Goal: Task Accomplishment & Management: Manage account settings

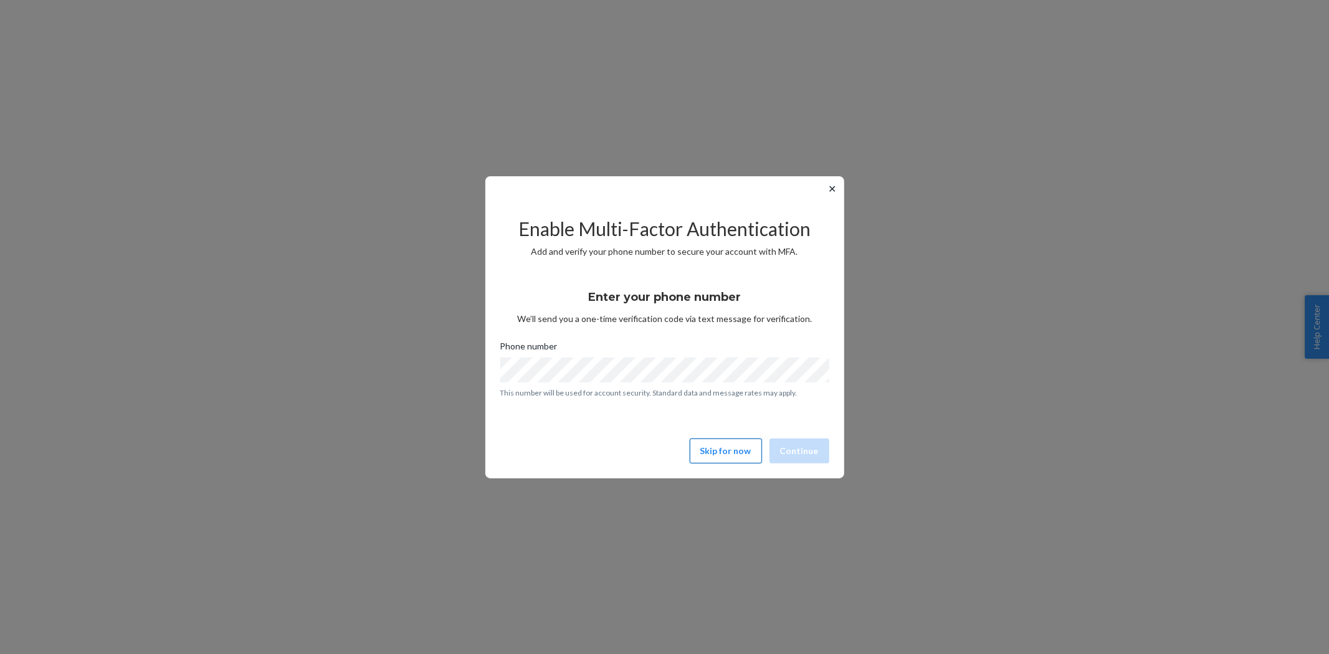
click at [721, 457] on button "Skip for now" at bounding box center [726, 451] width 72 height 25
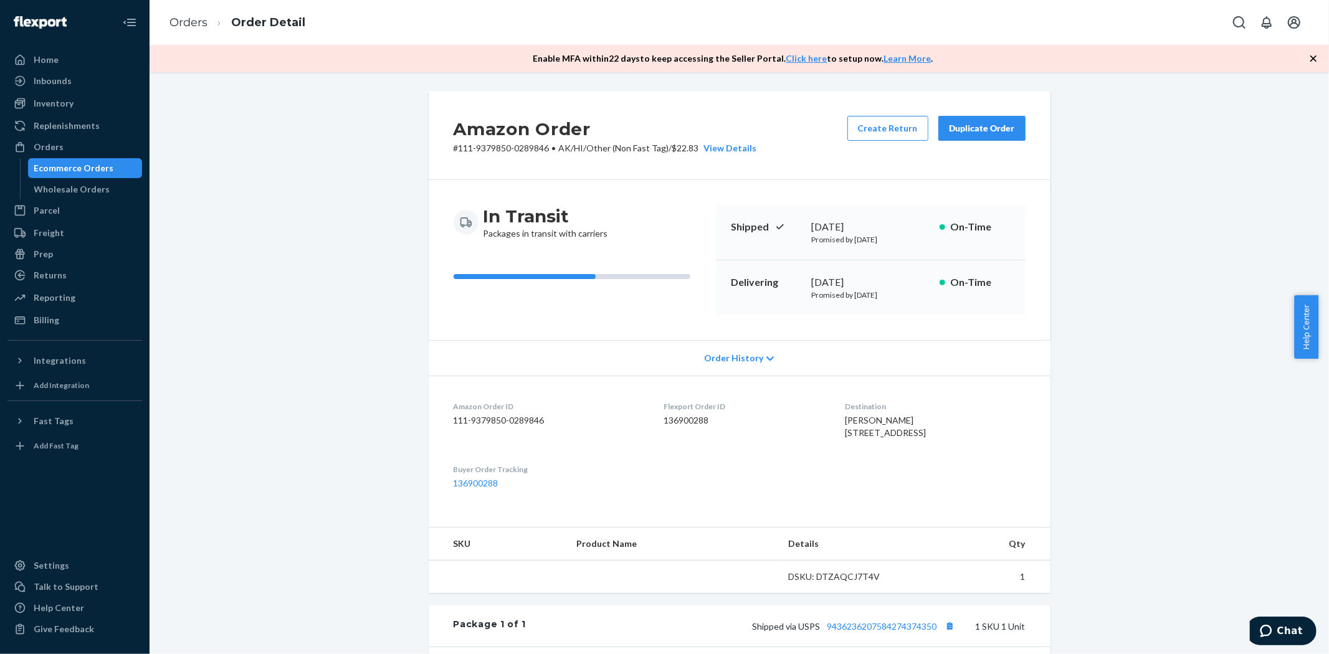
scroll to position [245, 0]
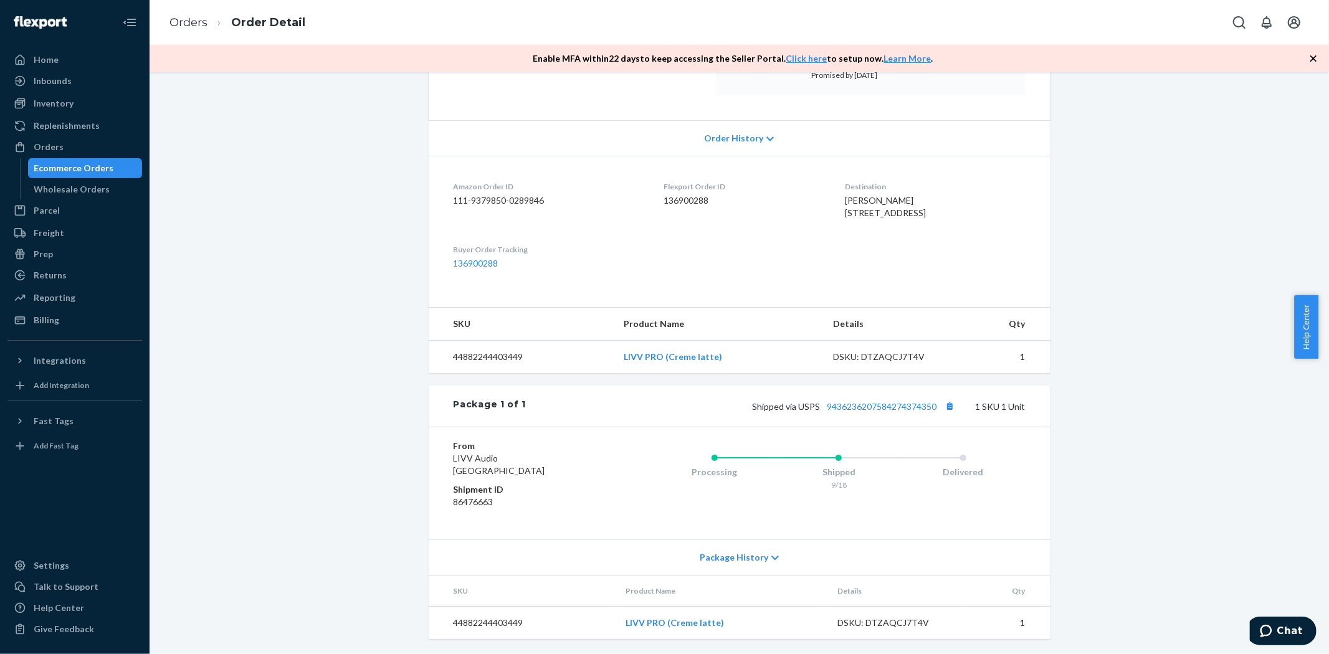
click at [102, 163] on div "Ecommerce Orders" at bounding box center [74, 168] width 80 height 12
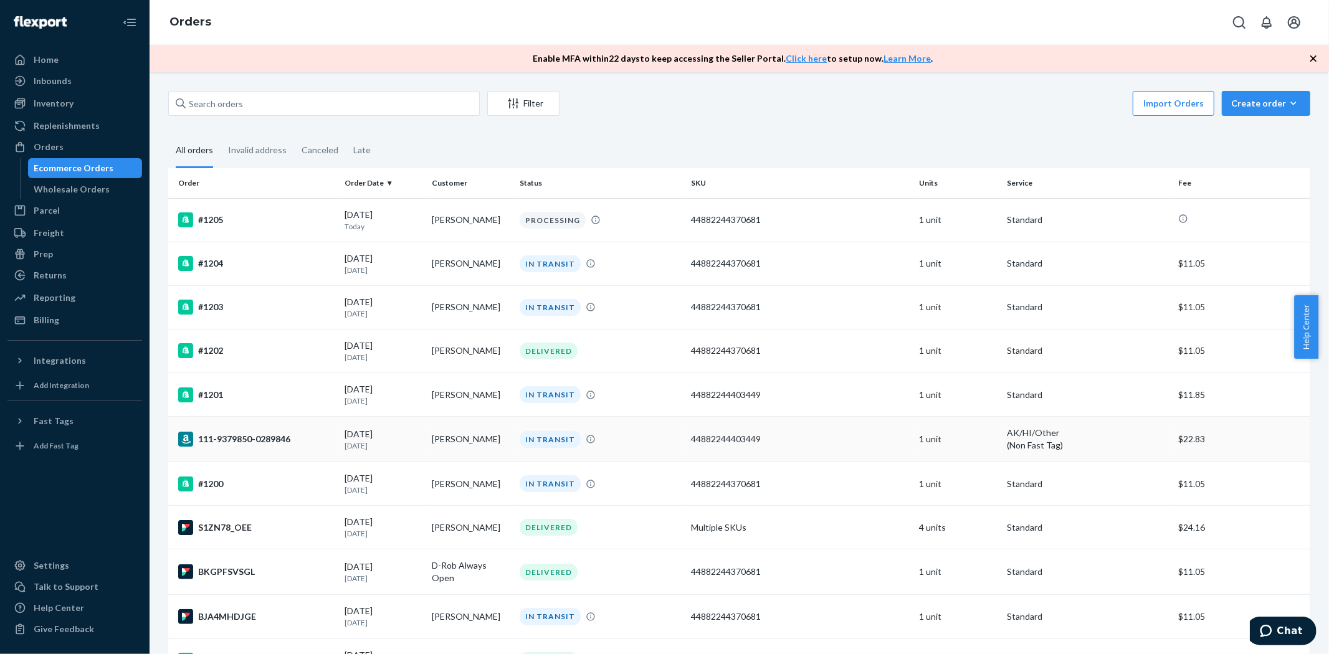
click at [248, 433] on div "111-9379850-0289846" at bounding box center [256, 439] width 156 height 15
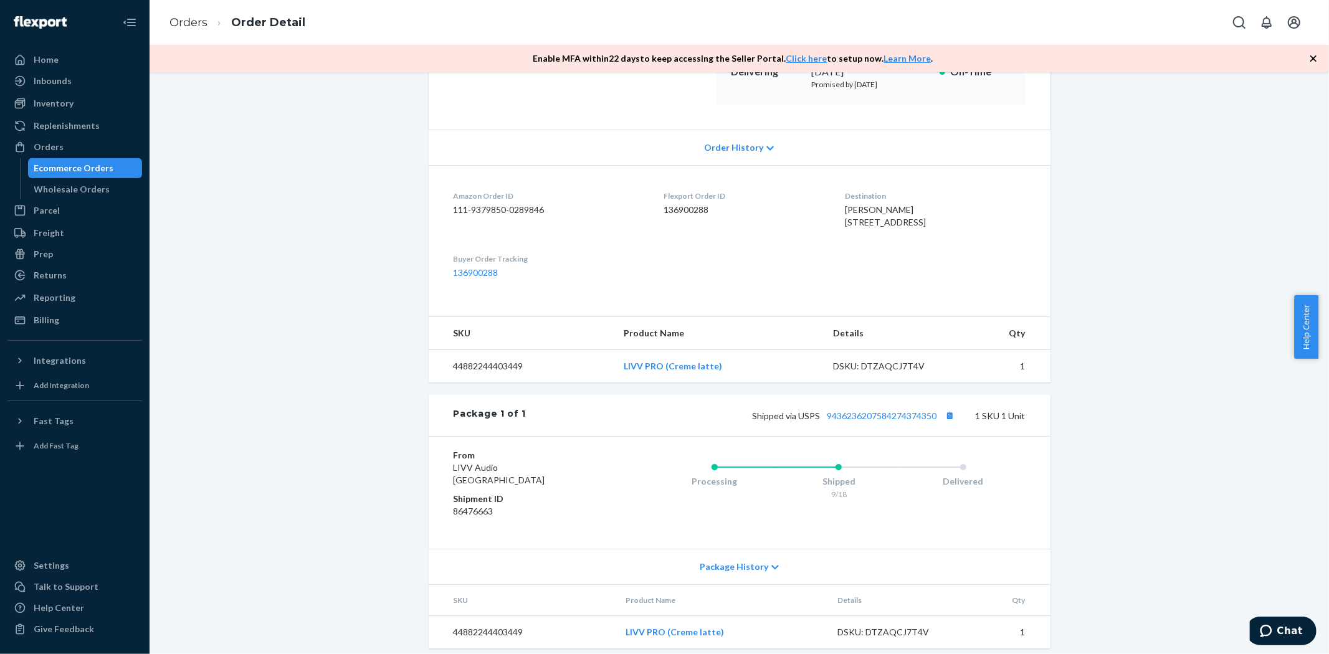
scroll to position [245, 0]
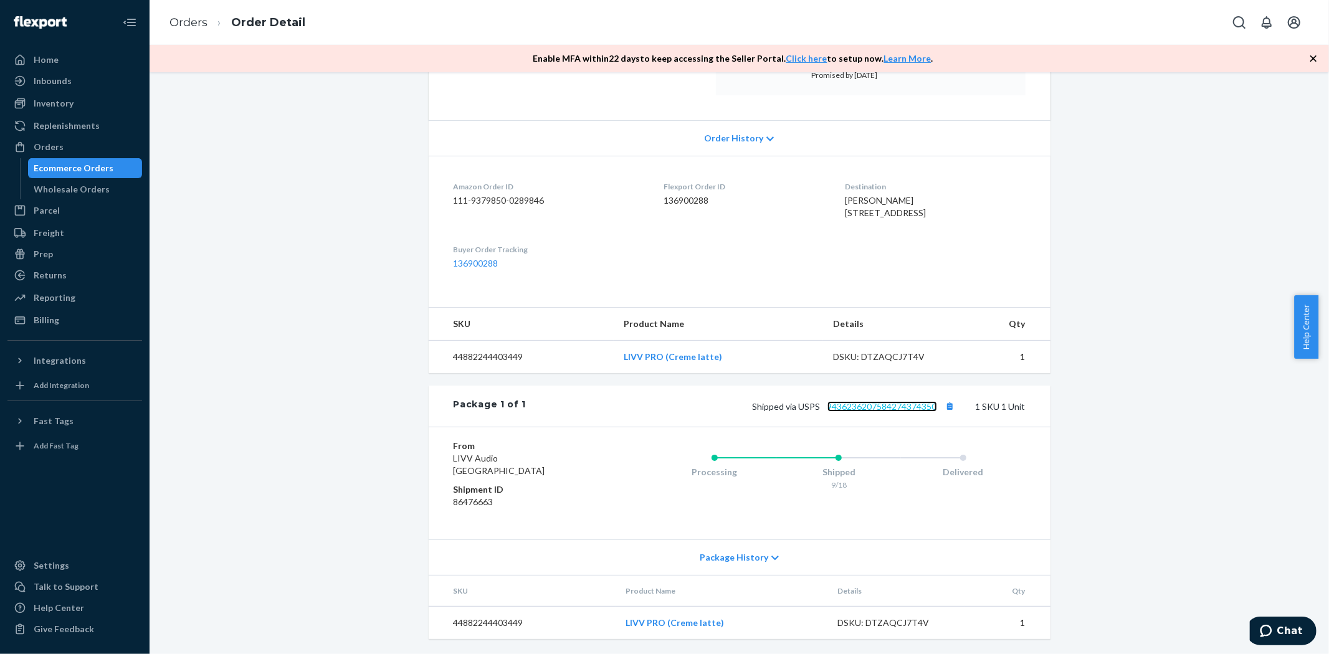
click at [830, 404] on link "9436236207584274374350" at bounding box center [882, 406] width 110 height 11
click at [52, 173] on div "Ecommerce Orders" at bounding box center [74, 168] width 80 height 12
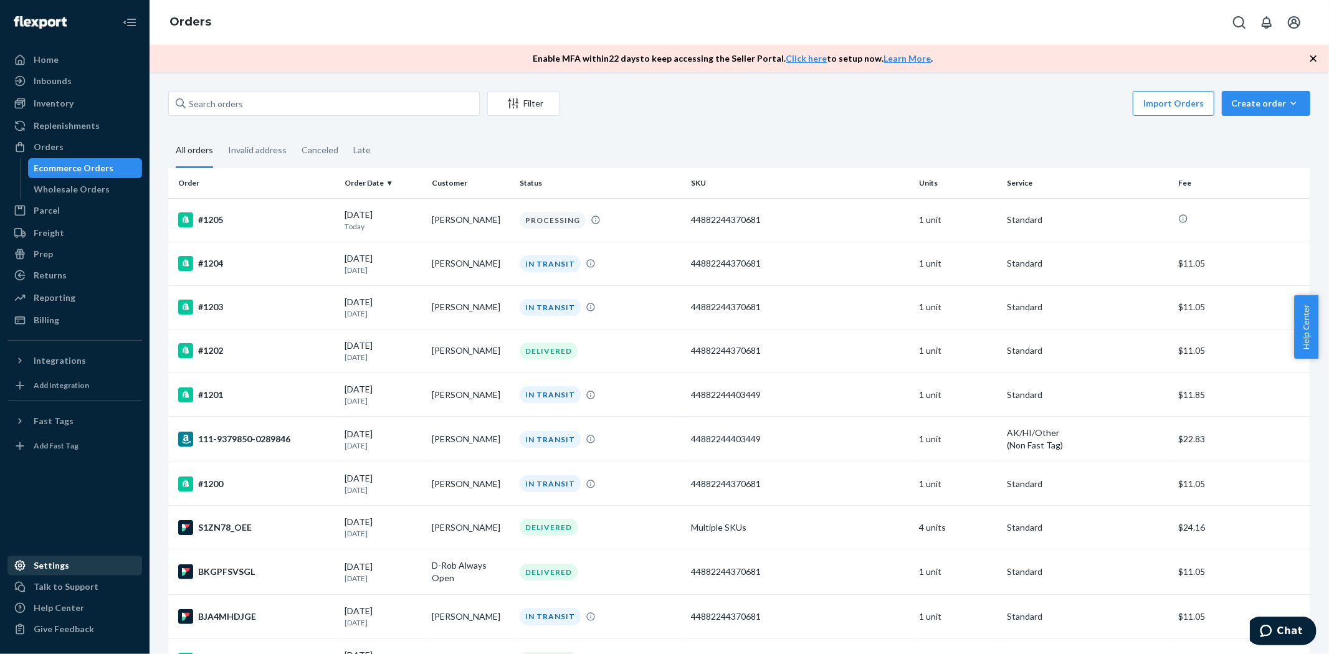
click at [95, 569] on div "Settings" at bounding box center [75, 565] width 132 height 17
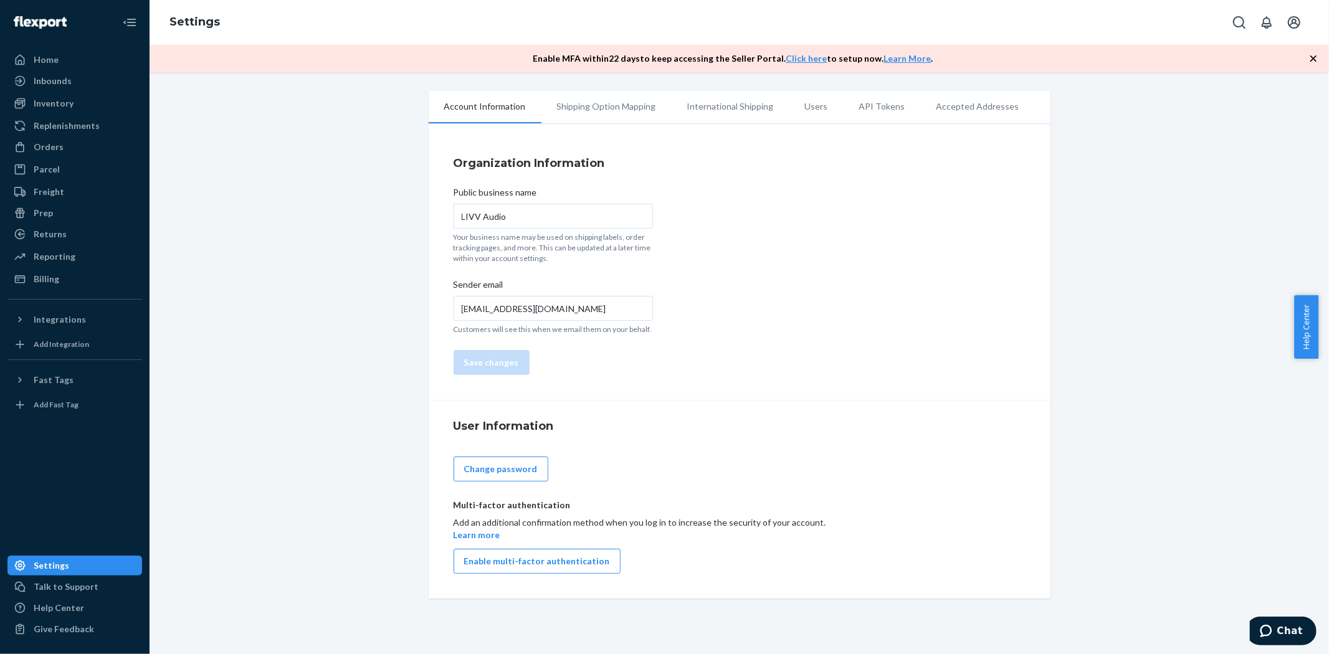
click at [771, 111] on li "International Shipping" at bounding box center [731, 106] width 118 height 31
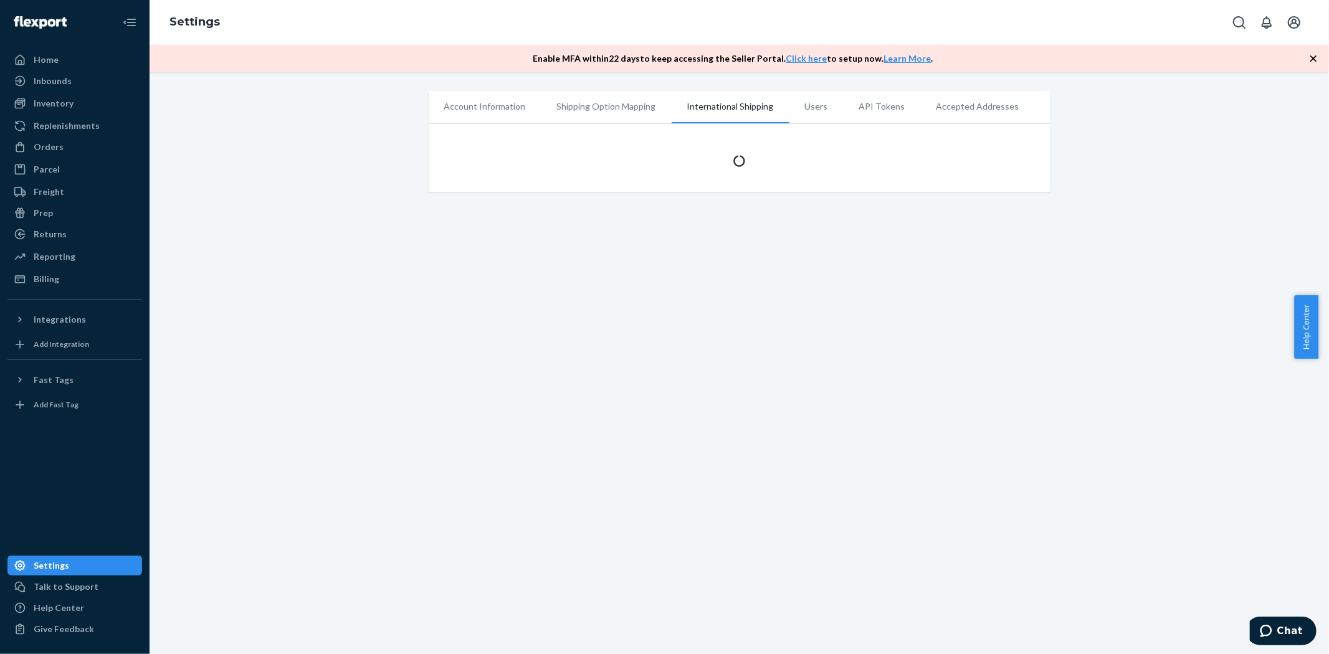
click at [819, 108] on li "Users" at bounding box center [816, 106] width 54 height 31
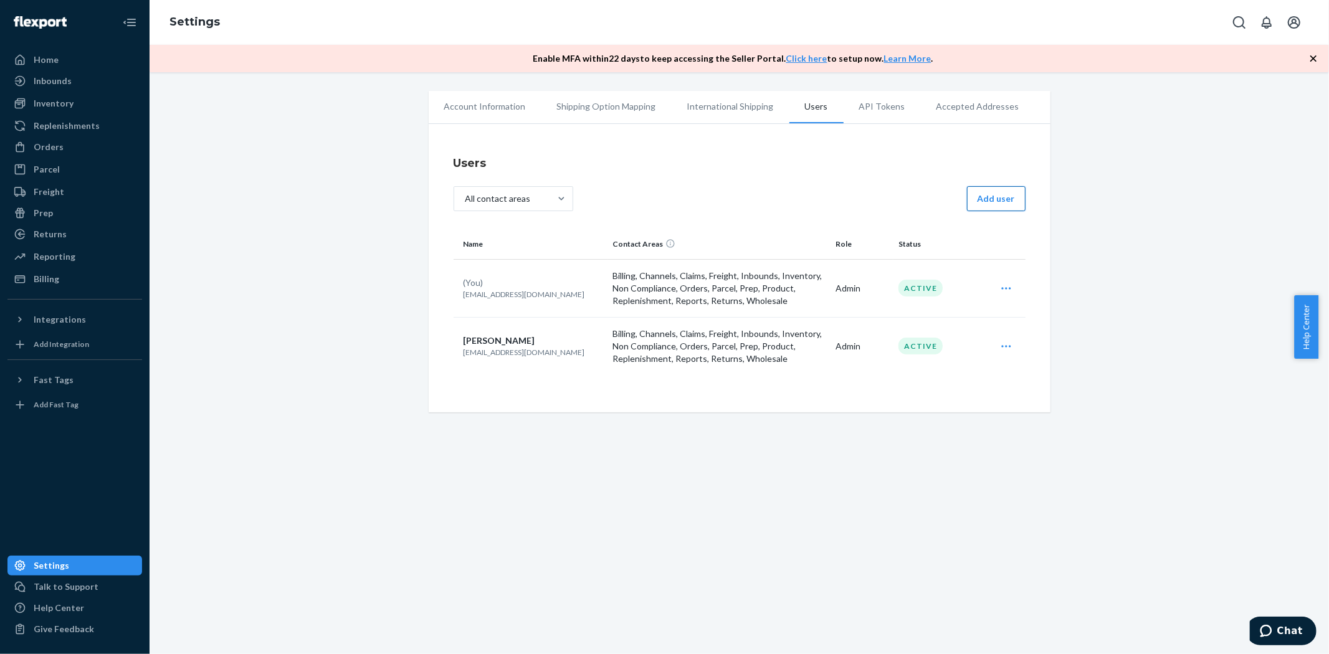
click at [972, 197] on button "Add user" at bounding box center [996, 198] width 59 height 25
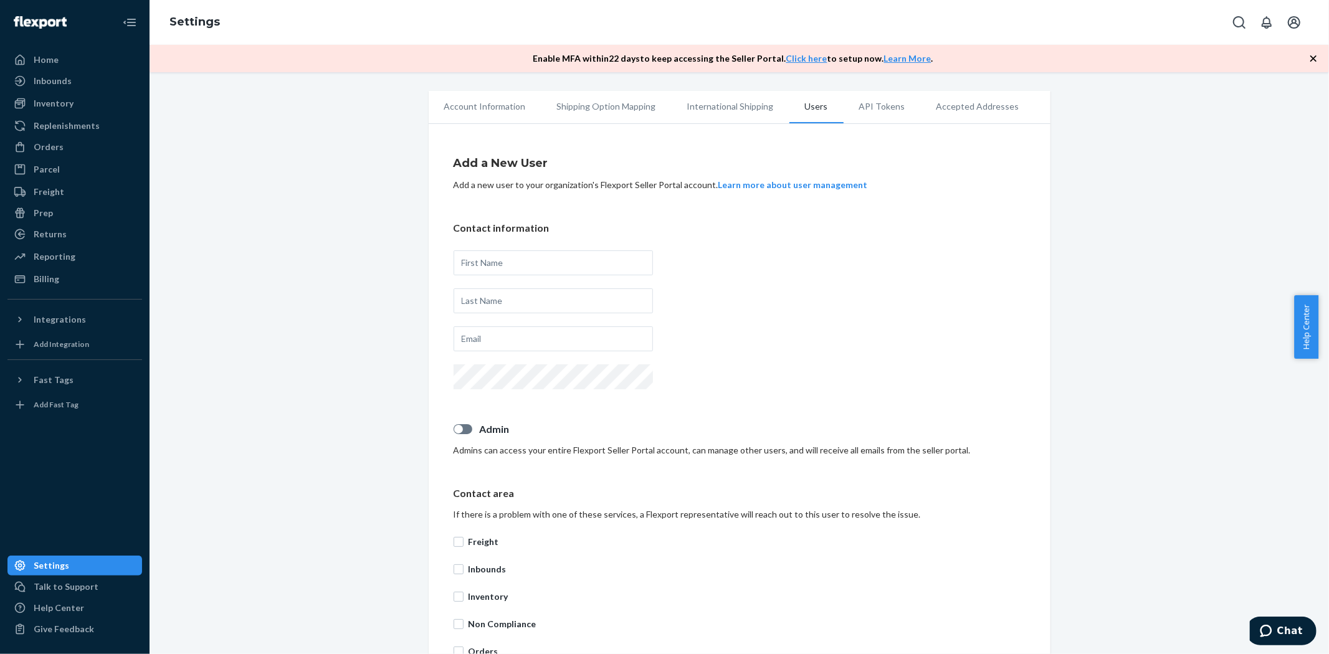
click at [523, 277] on div at bounding box center [553, 264] width 199 height 28
click at [517, 265] on input "text" at bounding box center [553, 262] width 199 height 25
type input "[PERSON_NAME]"
drag, startPoint x: 523, startPoint y: 273, endPoint x: 546, endPoint y: 308, distance: 41.5
click at [546, 308] on input "text" at bounding box center [553, 300] width 199 height 25
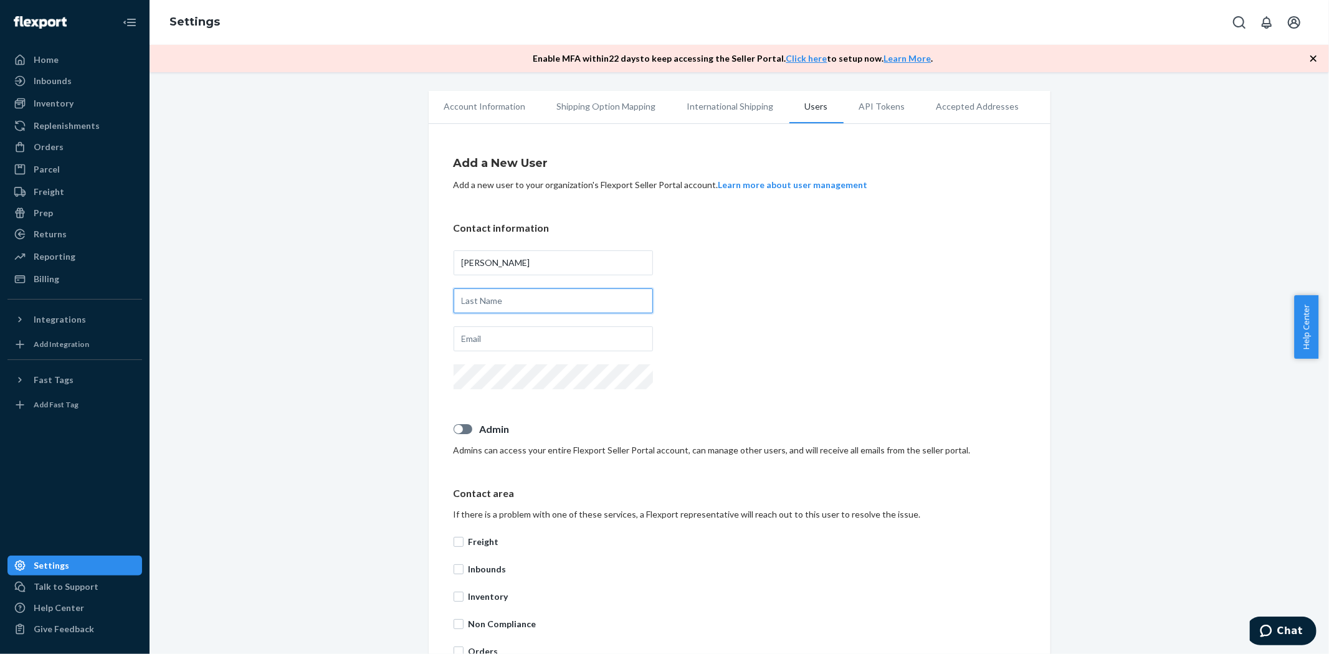
type input "[PERSON_NAME]"
click at [542, 340] on input "text" at bounding box center [553, 338] width 199 height 25
type input "[PERSON_NAME][EMAIL_ADDRESS][DOMAIN_NAME]"
click at [454, 436] on div "Admin Admins can access your entire Flexport Seller Portal account, can manage …" at bounding box center [740, 439] width 572 height 34
click at [454, 431] on div at bounding box center [458, 429] width 9 height 9
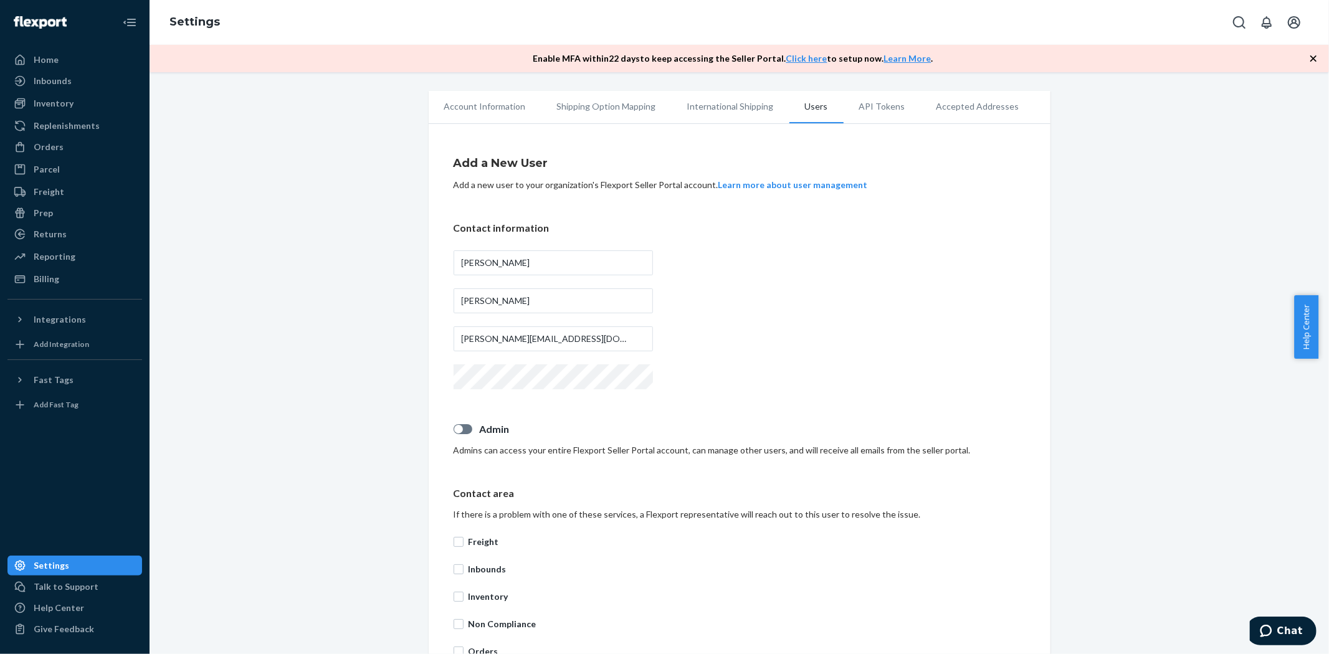
checkbox input "true"
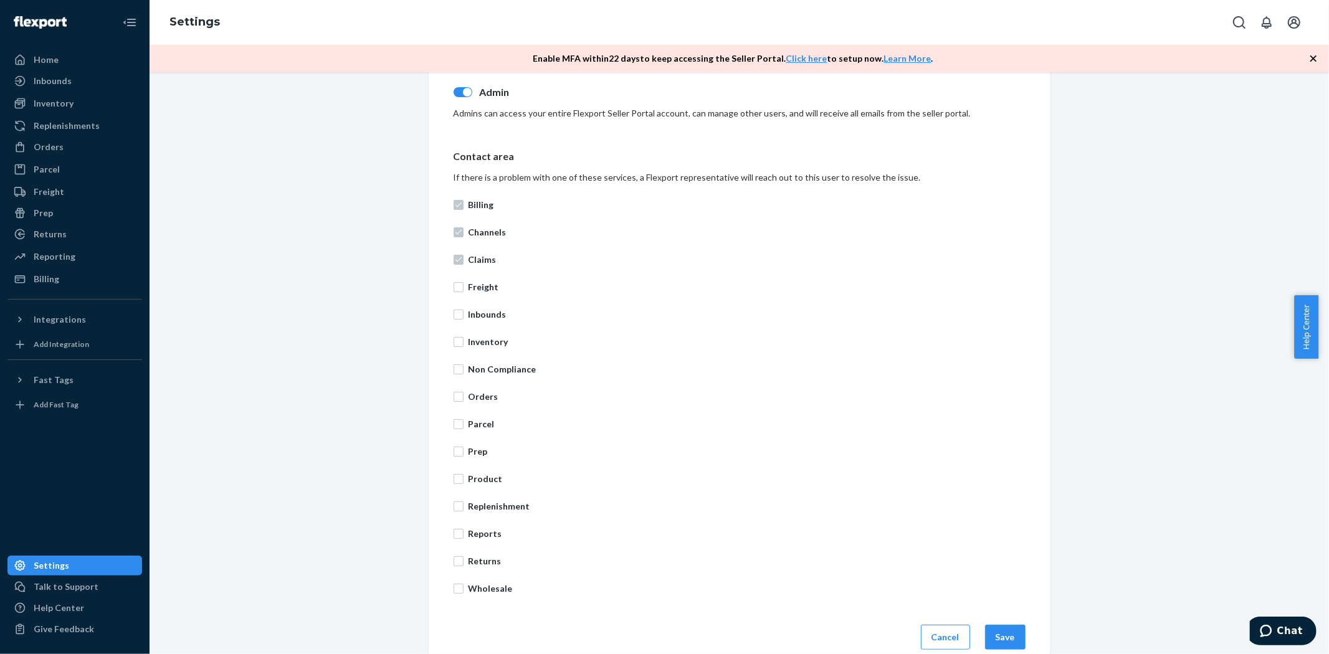
scroll to position [356, 0]
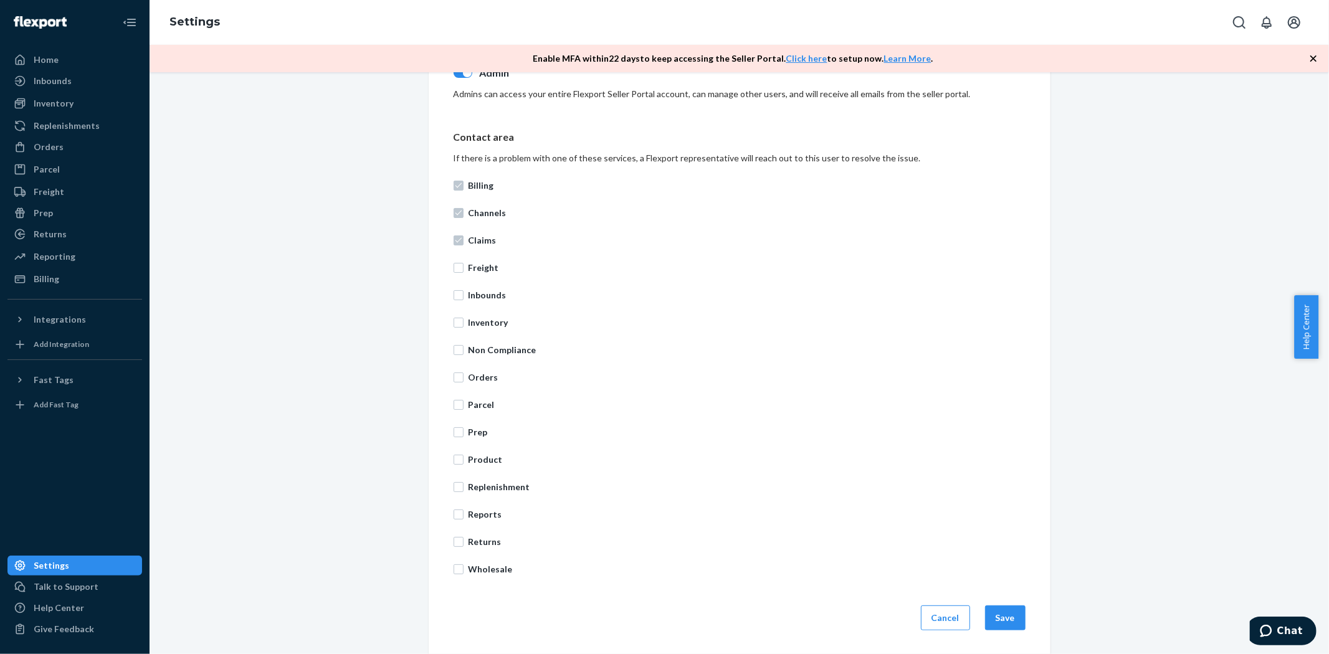
click at [459, 264] on label "Freight" at bounding box center [740, 268] width 572 height 12
click at [459, 264] on input "Freight" at bounding box center [459, 268] width 10 height 10
checkbox input "true"
click at [455, 291] on input "Inbounds" at bounding box center [459, 295] width 10 height 10
checkbox input "true"
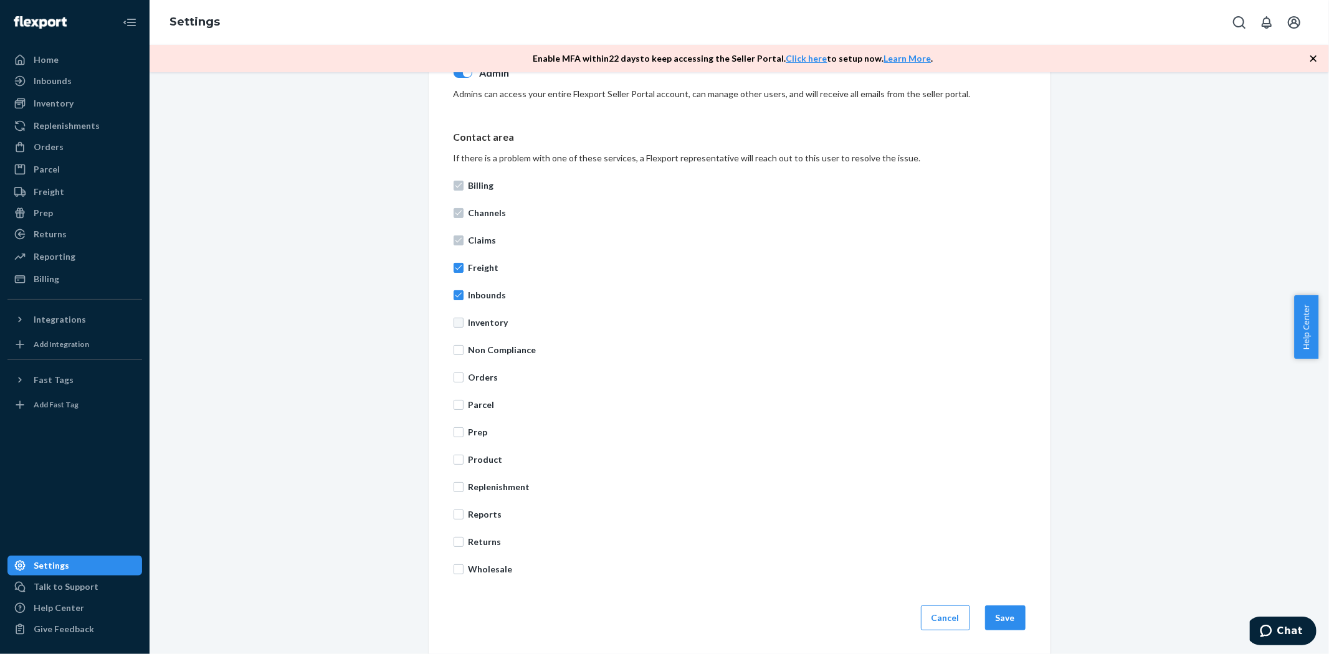
drag, startPoint x: 453, startPoint y: 309, endPoint x: 452, endPoint y: 323, distance: 13.8
click at [454, 316] on div "Billing Channels Claims Freight Inbounds Inventory Non Compliance Orders Parcel…" at bounding box center [740, 377] width 572 height 411
drag, startPoint x: 452, startPoint y: 323, endPoint x: 451, endPoint y: 335, distance: 11.9
click at [454, 324] on input "Inventory" at bounding box center [459, 323] width 10 height 10
checkbox input "true"
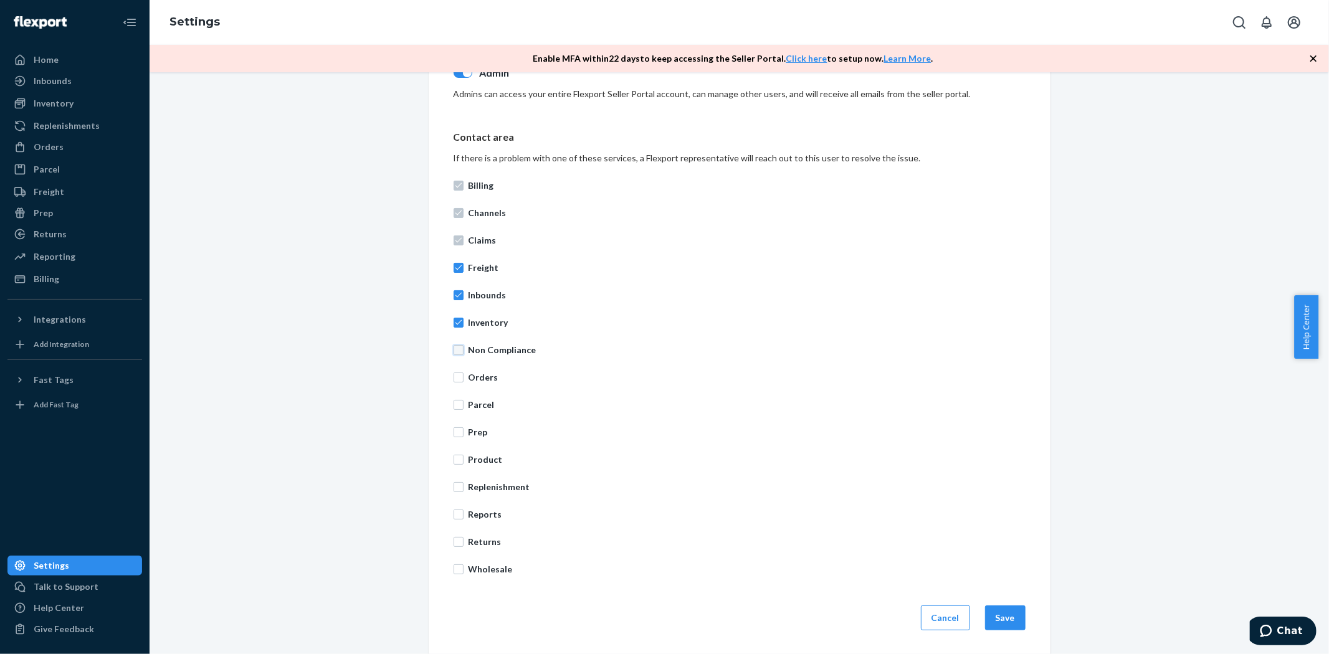
click at [454, 349] on input "Non Compliance" at bounding box center [459, 350] width 10 height 10
checkbox input "true"
click at [454, 375] on input "Orders" at bounding box center [459, 378] width 10 height 10
checkbox input "true"
click at [454, 404] on input "Parcel" at bounding box center [459, 405] width 10 height 10
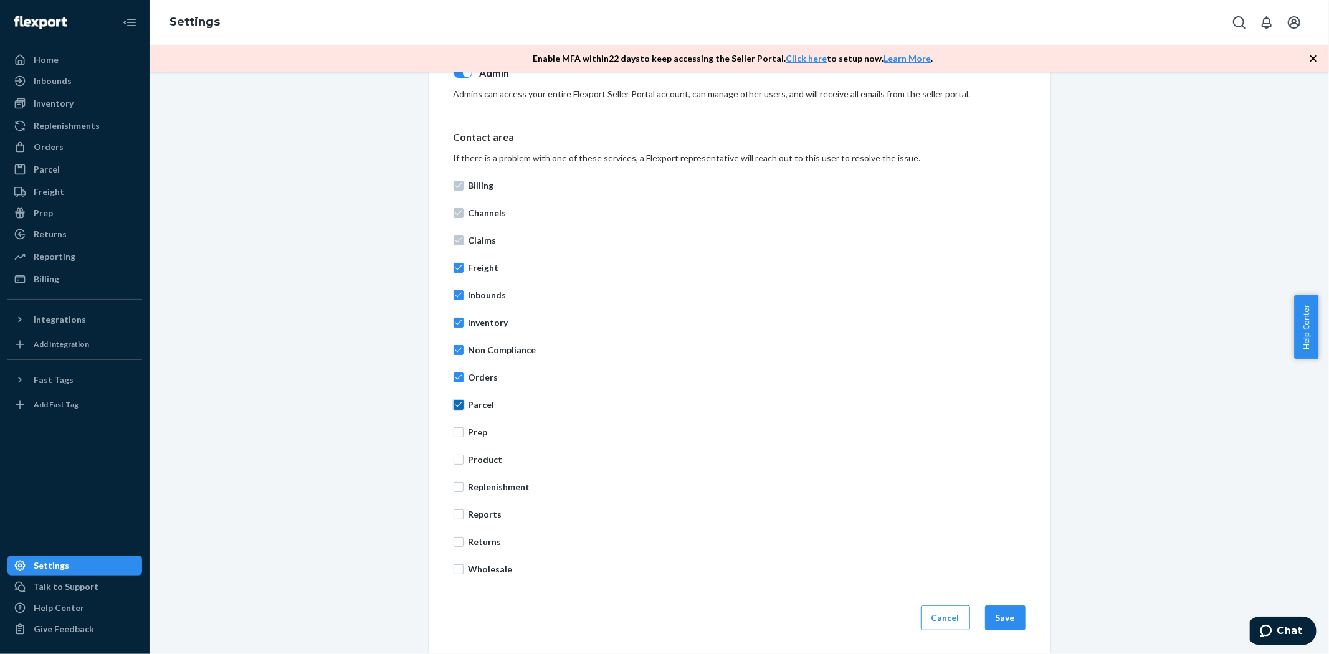
checkbox input "true"
click at [454, 433] on input "Prep" at bounding box center [459, 432] width 10 height 10
checkbox input "true"
click at [454, 457] on input "Product" at bounding box center [459, 460] width 10 height 10
checkbox input "true"
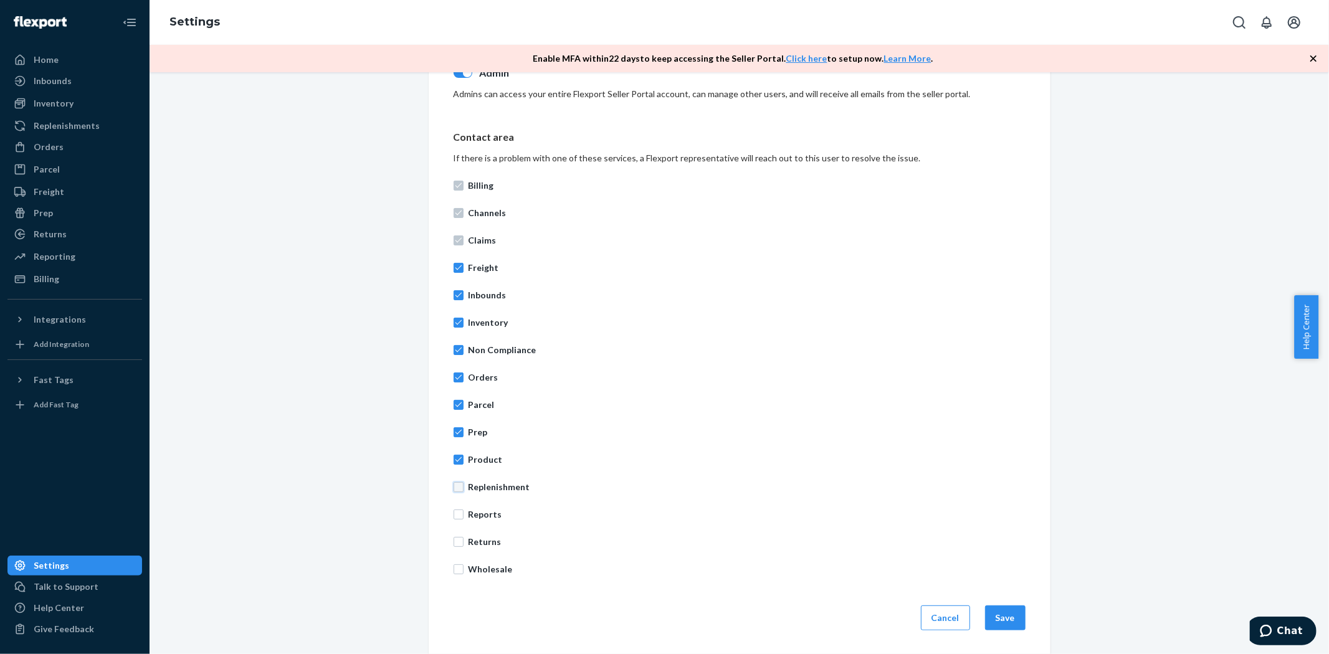
click at [456, 484] on input "Replenishment" at bounding box center [459, 487] width 10 height 10
checkbox input "true"
drag, startPoint x: 455, startPoint y: 511, endPoint x: 451, endPoint y: 518, distance: 8.4
click at [454, 514] on input "Reports" at bounding box center [459, 515] width 10 height 10
checkbox input "true"
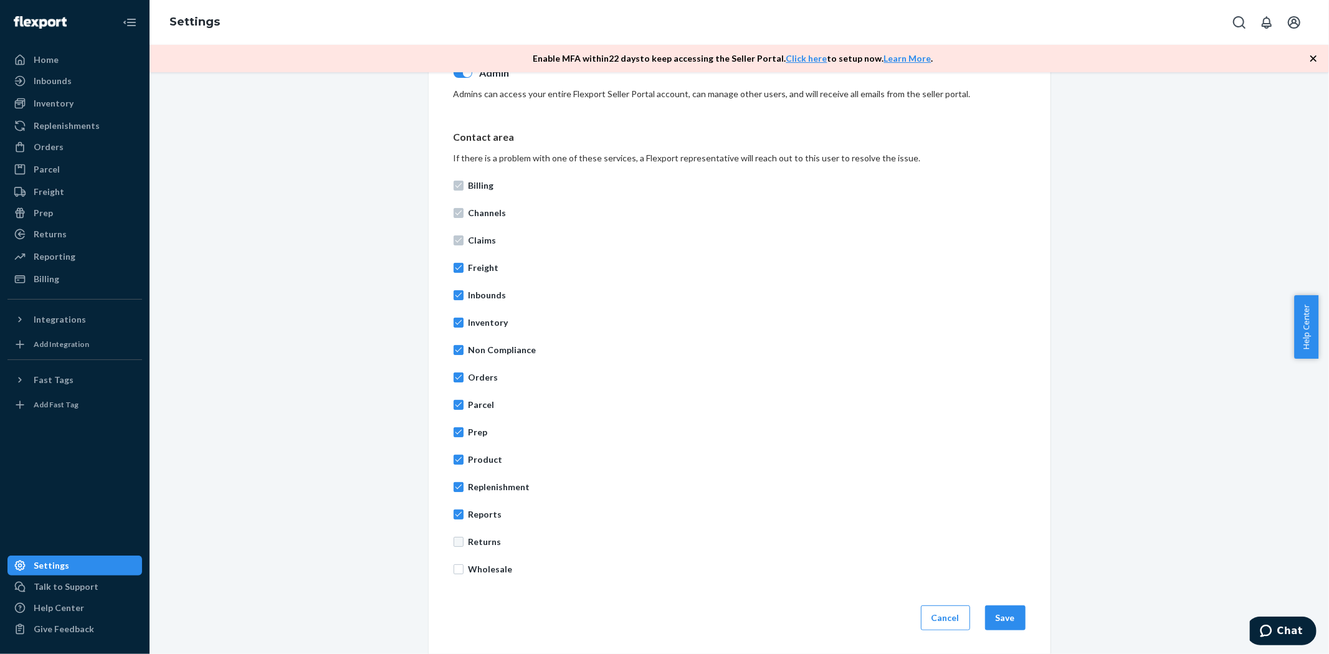
drag, startPoint x: 450, startPoint y: 533, endPoint x: 449, endPoint y: 540, distance: 7.5
click at [454, 536] on div "Billing Channels Claims Freight Inbounds Inventory Non Compliance Orders Parcel…" at bounding box center [740, 377] width 572 height 411
drag, startPoint x: 449, startPoint y: 549, endPoint x: 450, endPoint y: 564, distance: 15.0
click at [454, 551] on div "Billing Channels Claims Freight Inbounds Inventory Non Compliance Orders Parcel…" at bounding box center [740, 377] width 572 height 411
click at [455, 580] on div "Billing Channels Claims Freight Inbounds Inventory Non Compliance Orders Parcel…" at bounding box center [740, 377] width 572 height 411
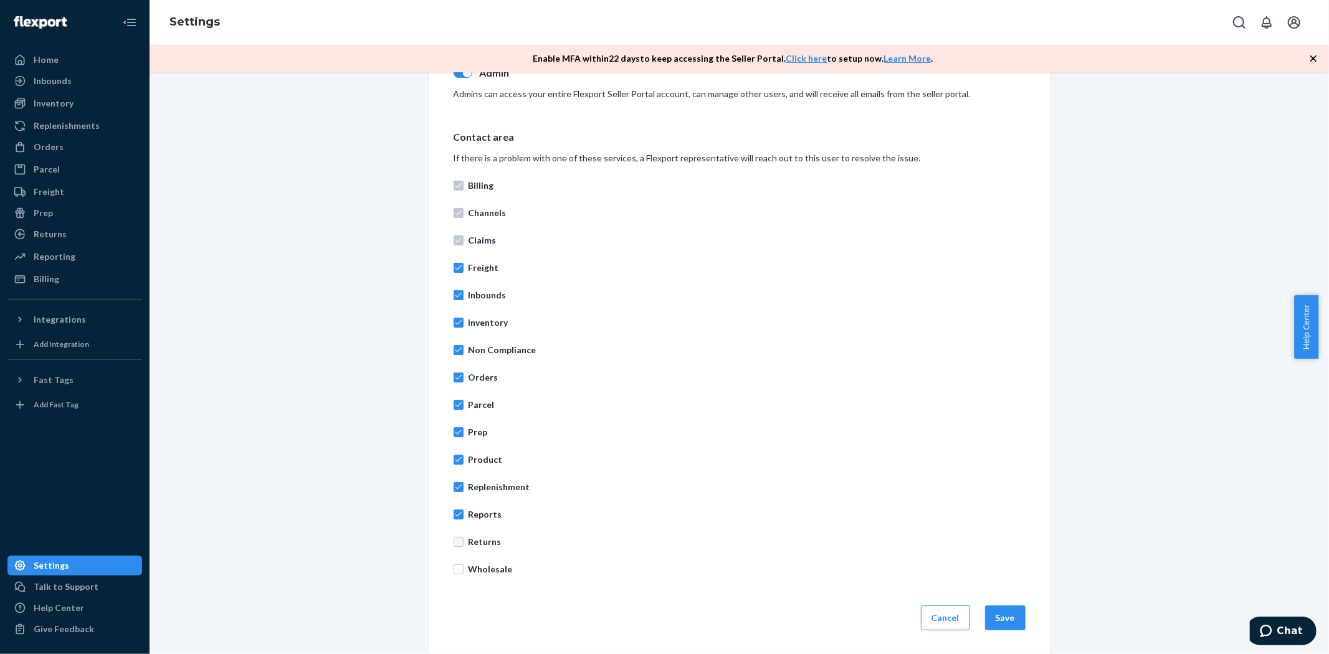
drag, startPoint x: 455, startPoint y: 573, endPoint x: 454, endPoint y: 543, distance: 30.6
click at [454, 571] on label "Wholesale" at bounding box center [740, 569] width 572 height 12
click at [454, 571] on input "Wholesale" at bounding box center [459, 569] width 10 height 10
checkbox input "true"
click at [454, 533] on div "Billing Channels Claims Freight Inbounds Inventory Non Compliance Orders Parcel…" at bounding box center [740, 377] width 572 height 411
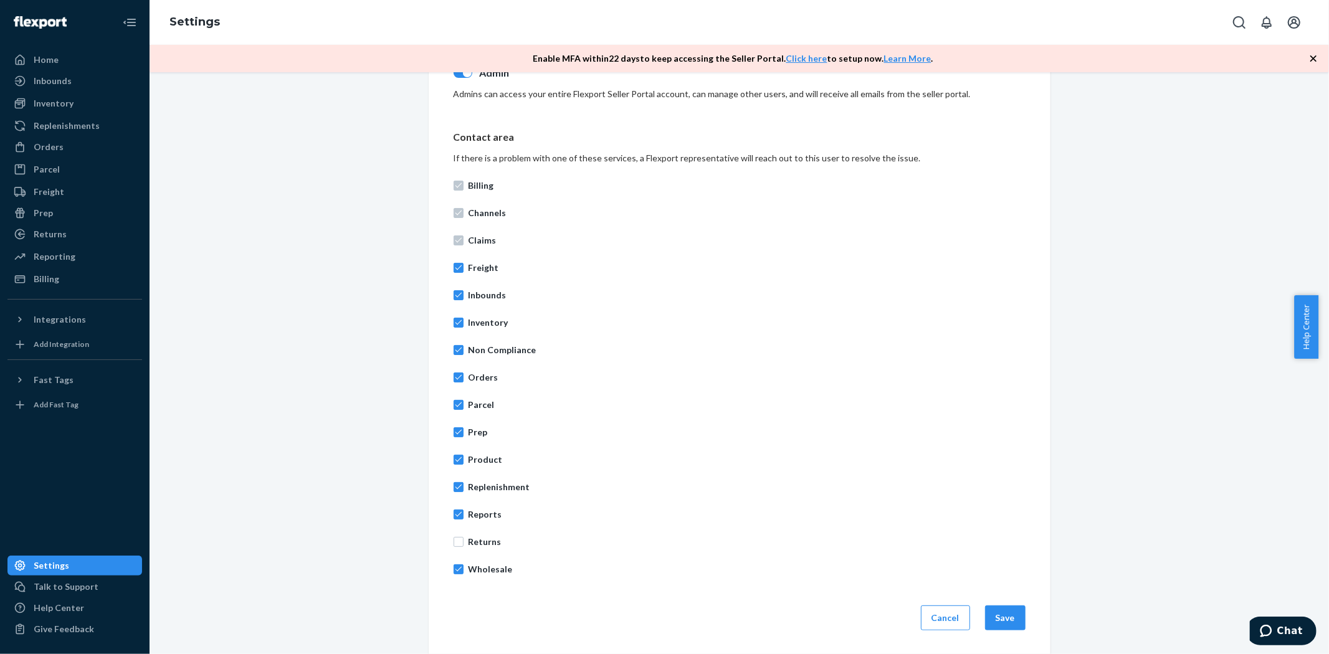
click at [459, 543] on label "Returns" at bounding box center [740, 542] width 572 height 12
click at [454, 541] on input "Returns" at bounding box center [459, 542] width 10 height 10
checkbox input "true"
click at [1009, 617] on button "Save" at bounding box center [1005, 618] width 40 height 25
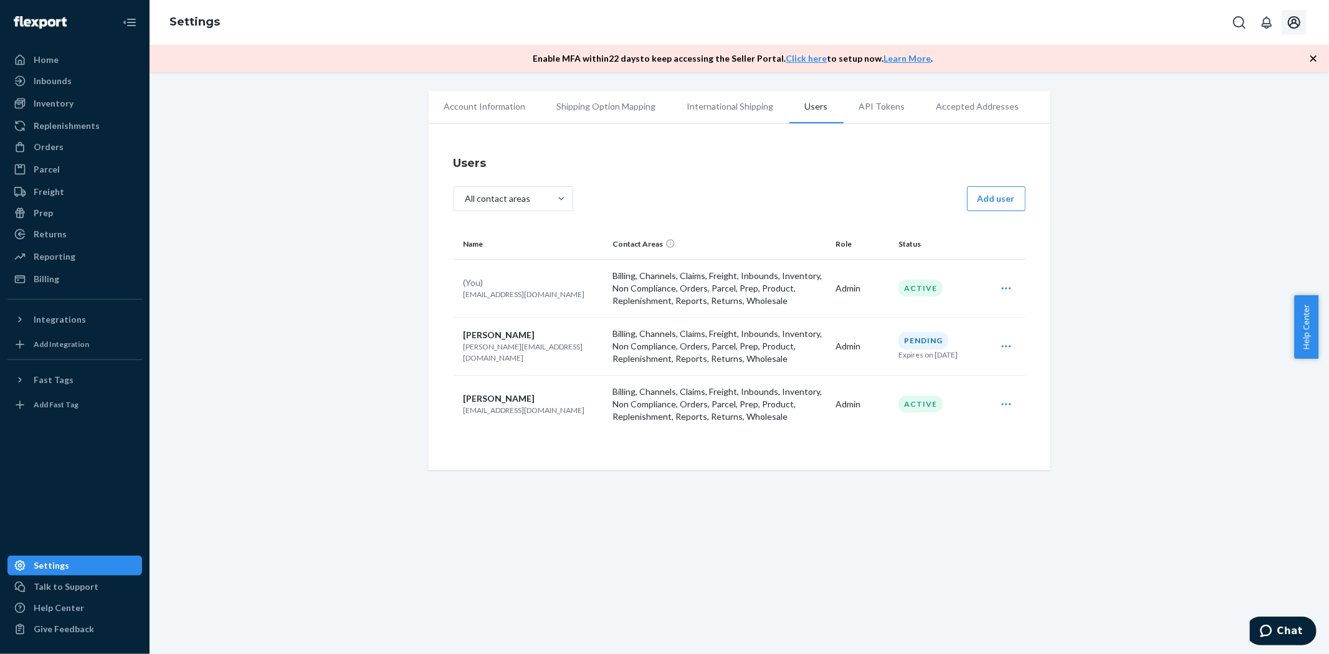
click at [1293, 25] on icon "Open account menu" at bounding box center [1293, 22] width 15 height 15
click at [1247, 110] on div "Log out" at bounding box center [1264, 121] width 93 height 23
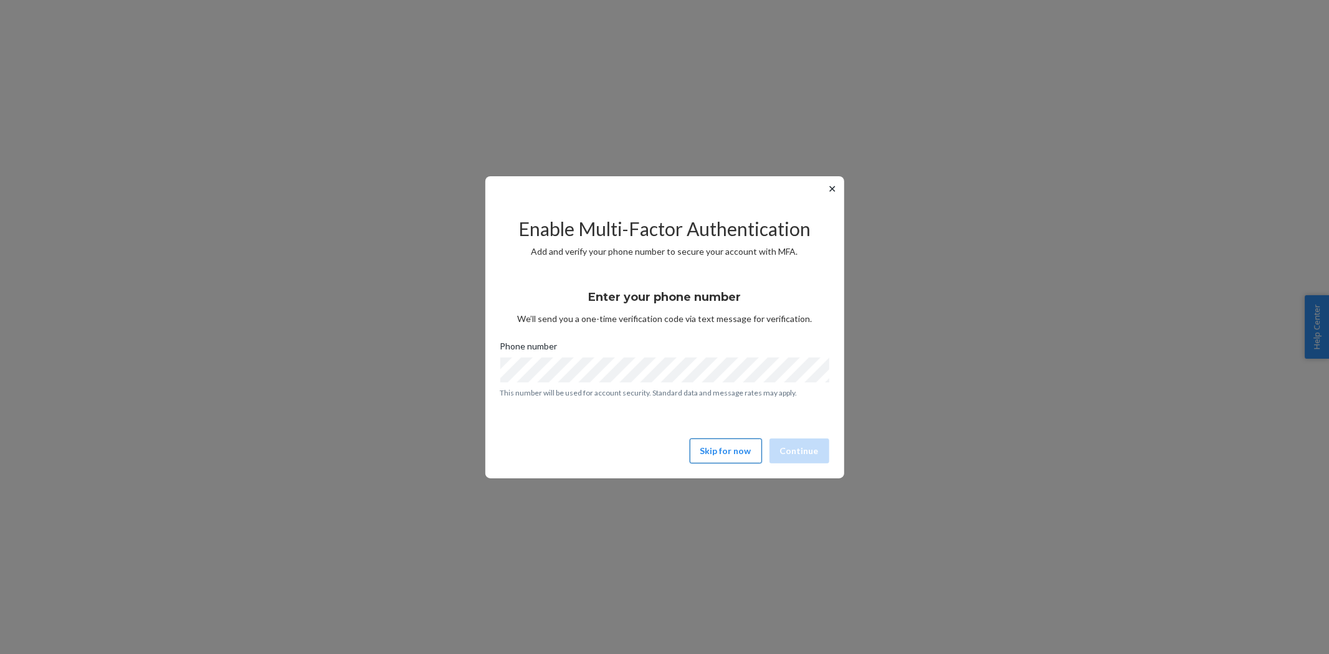
click at [715, 443] on button "Skip for now" at bounding box center [726, 451] width 72 height 25
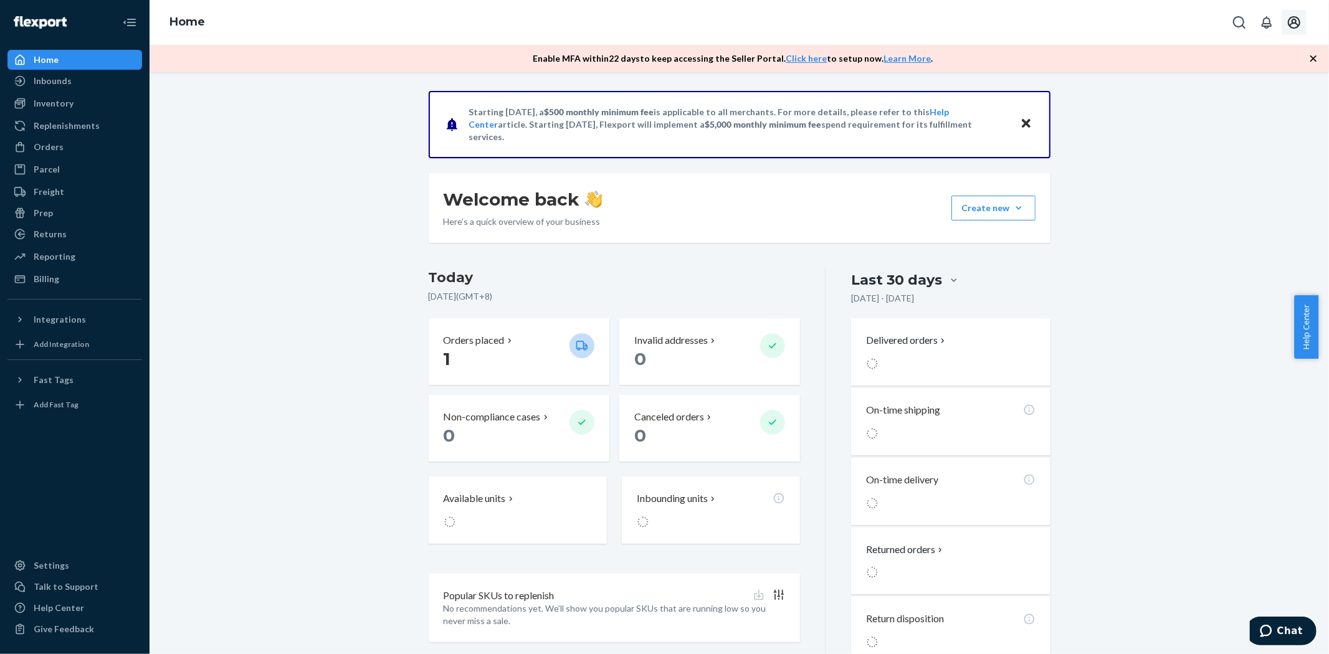
click at [1291, 16] on icon "Open account menu" at bounding box center [1293, 22] width 15 height 15
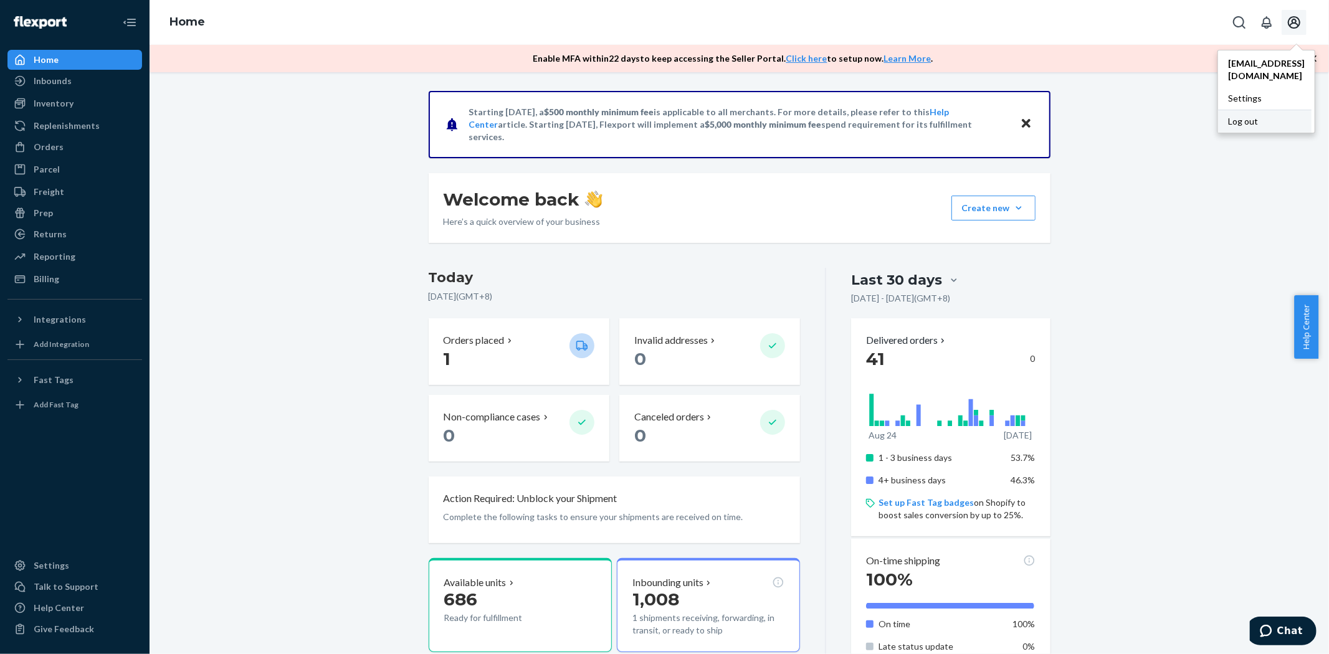
click at [1232, 117] on div "Log out" at bounding box center [1264, 121] width 93 height 23
